Goal: Use online tool/utility: Utilize a website feature to perform a specific function

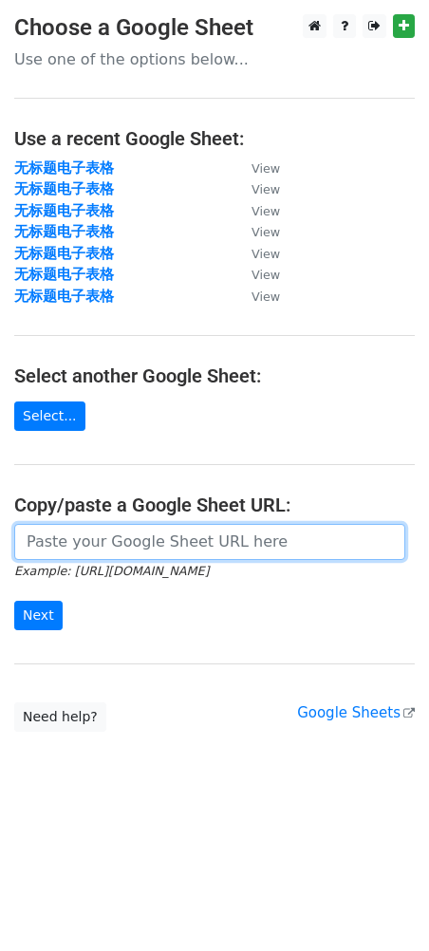
click at [195, 539] on input "url" at bounding box center [209, 542] width 391 height 36
paste input "[URL][DOMAIN_NAME]"
type input "[URL][DOMAIN_NAME]"
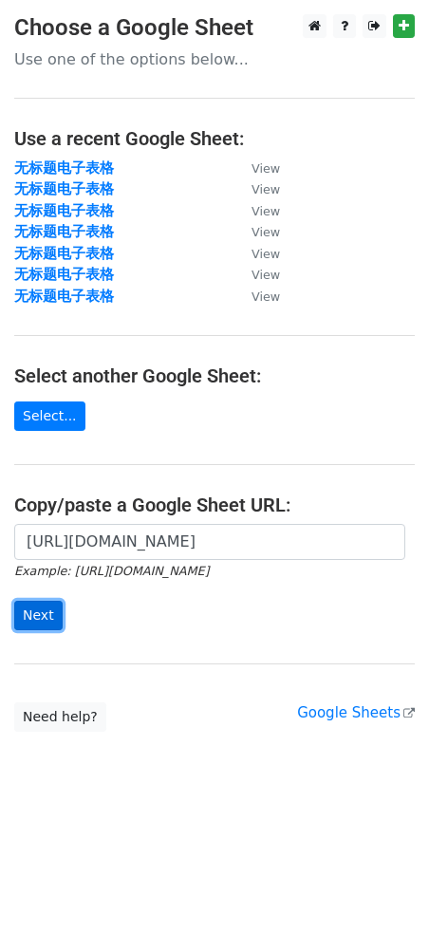
click at [42, 619] on input "Next" at bounding box center [38, 615] width 48 height 29
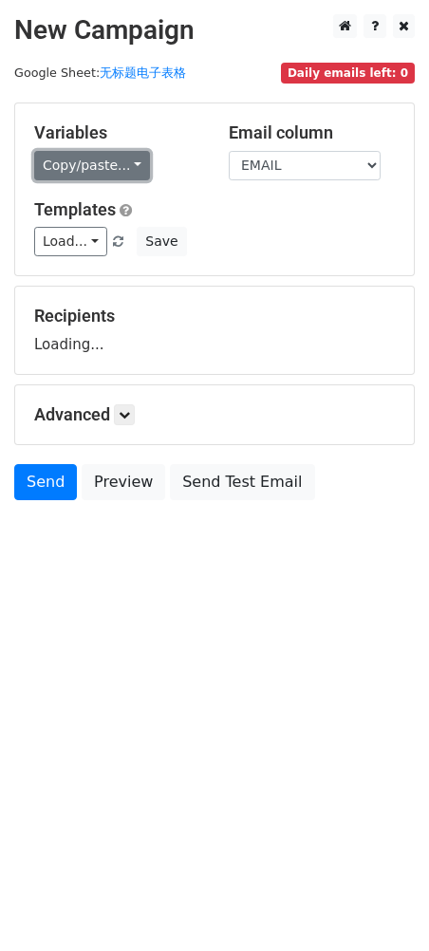
click at [74, 157] on link "Copy/paste..." at bounding box center [92, 165] width 116 height 29
